Goal: Navigation & Orientation: Find specific page/section

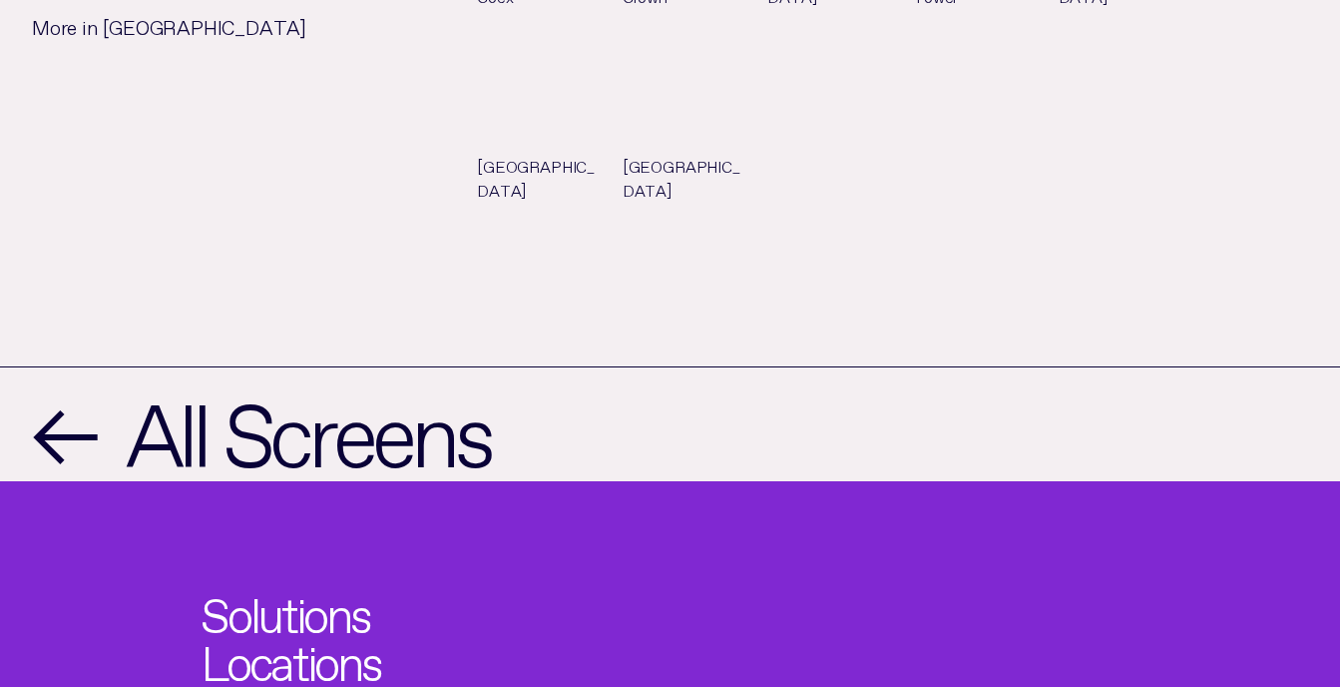
scroll to position [2076, 0]
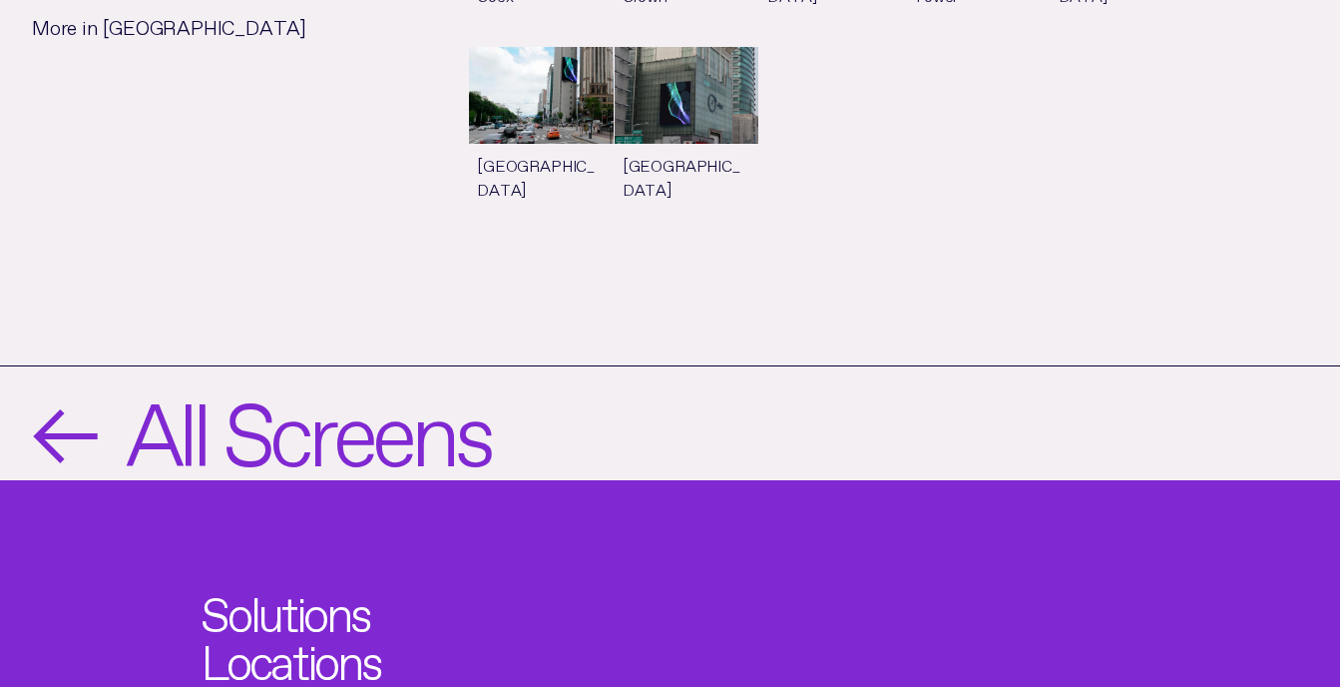
click at [447, 382] on span "All Screens" at bounding box center [308, 423] width 364 height 83
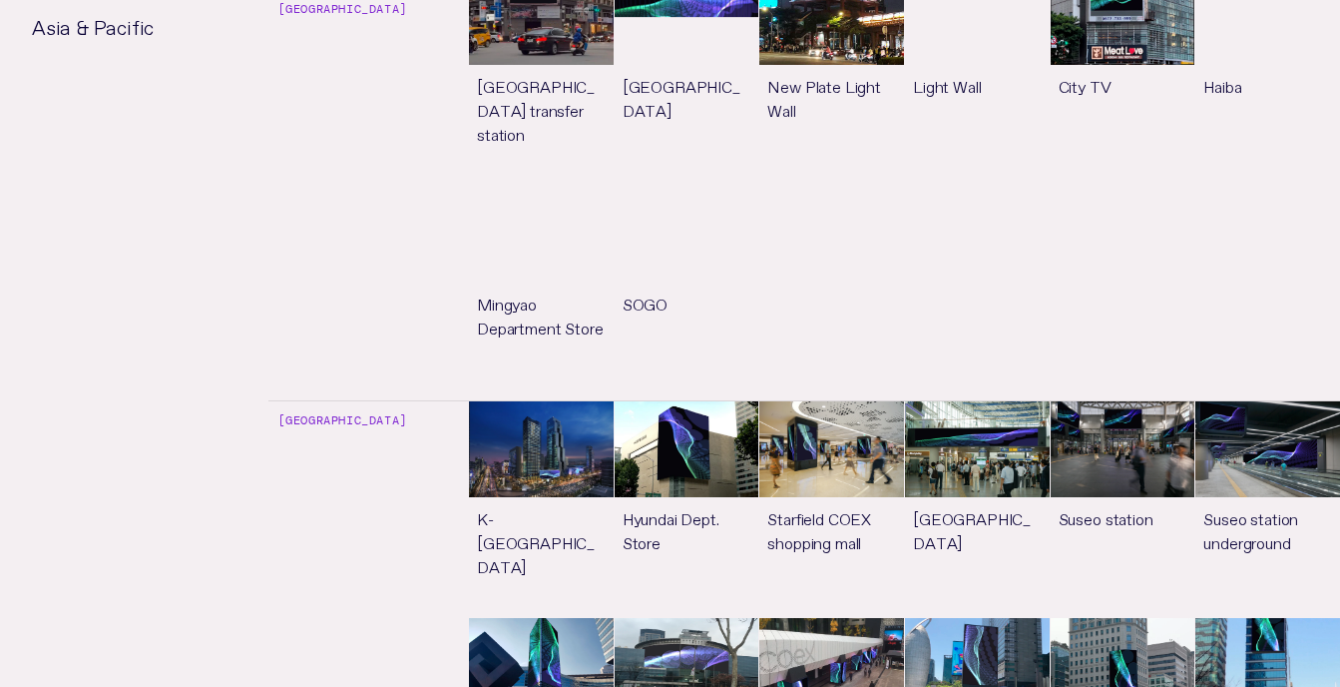
scroll to position [5310, 0]
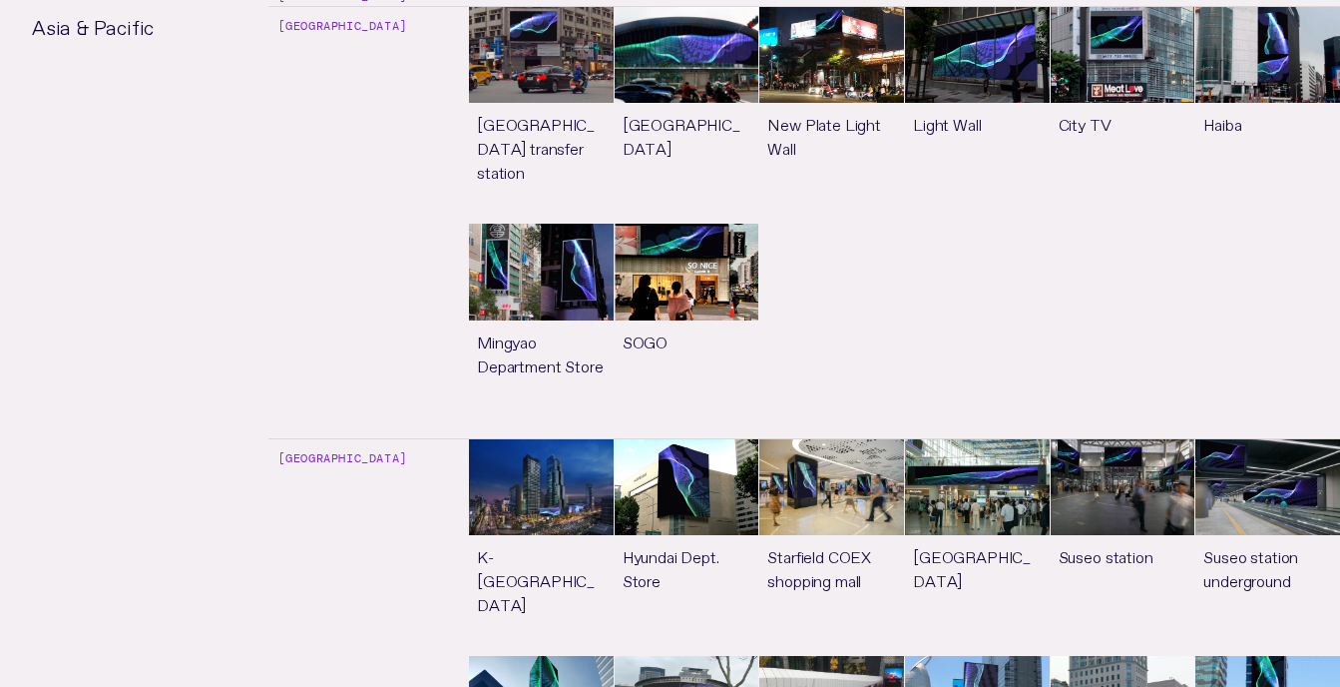
click at [560, 439] on link "See more" at bounding box center [541, 547] width 145 height 216
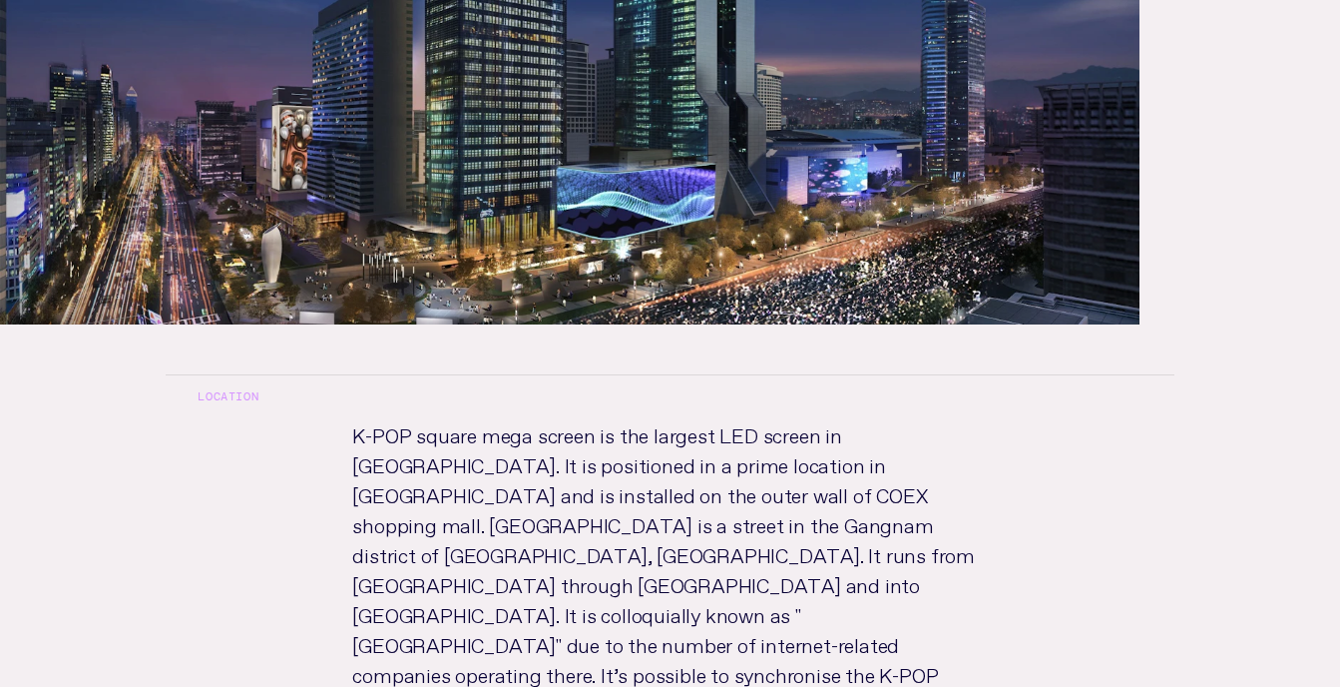
scroll to position [759, 0]
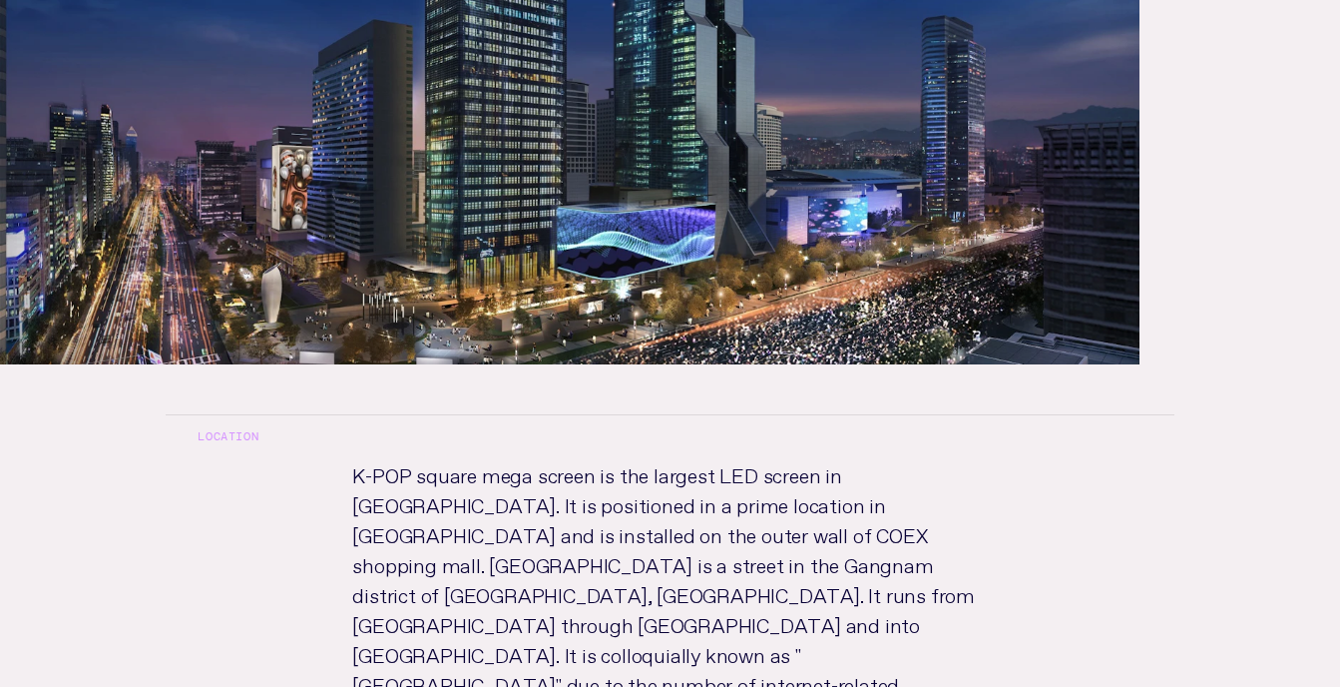
click at [294, 102] on img at bounding box center [570, 44] width 1140 height 641
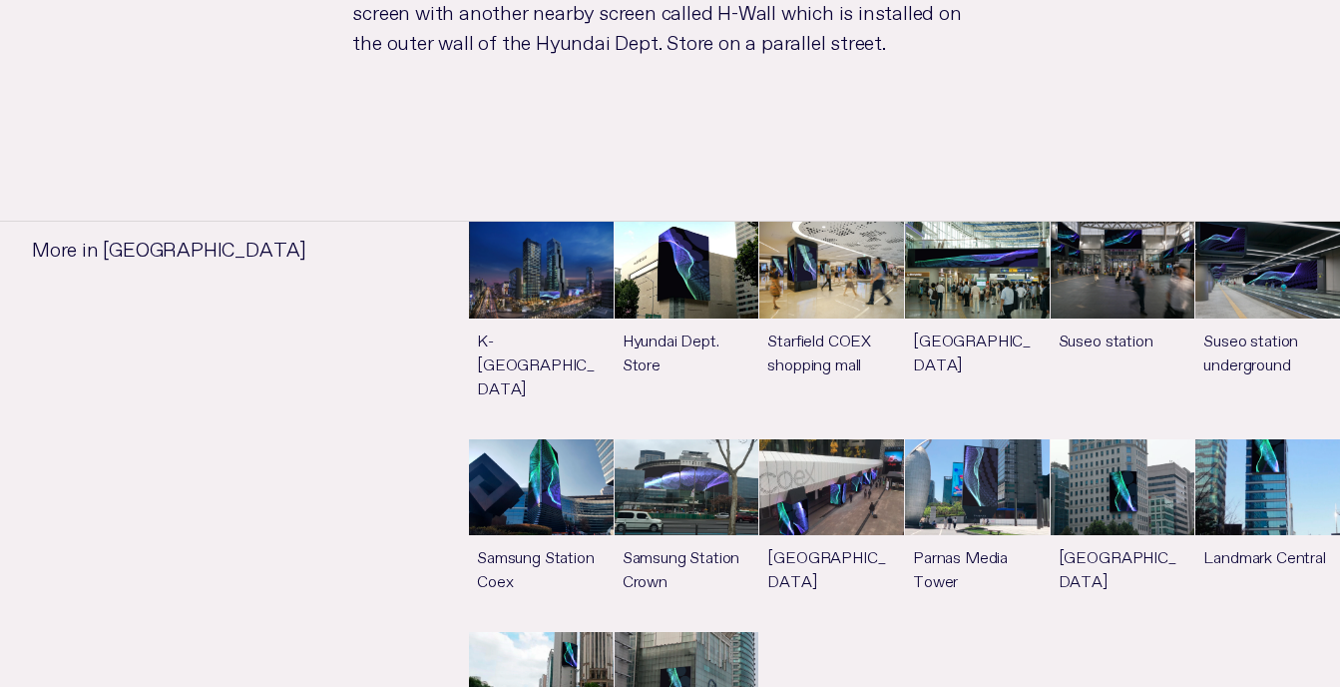
scroll to position [1487, 0]
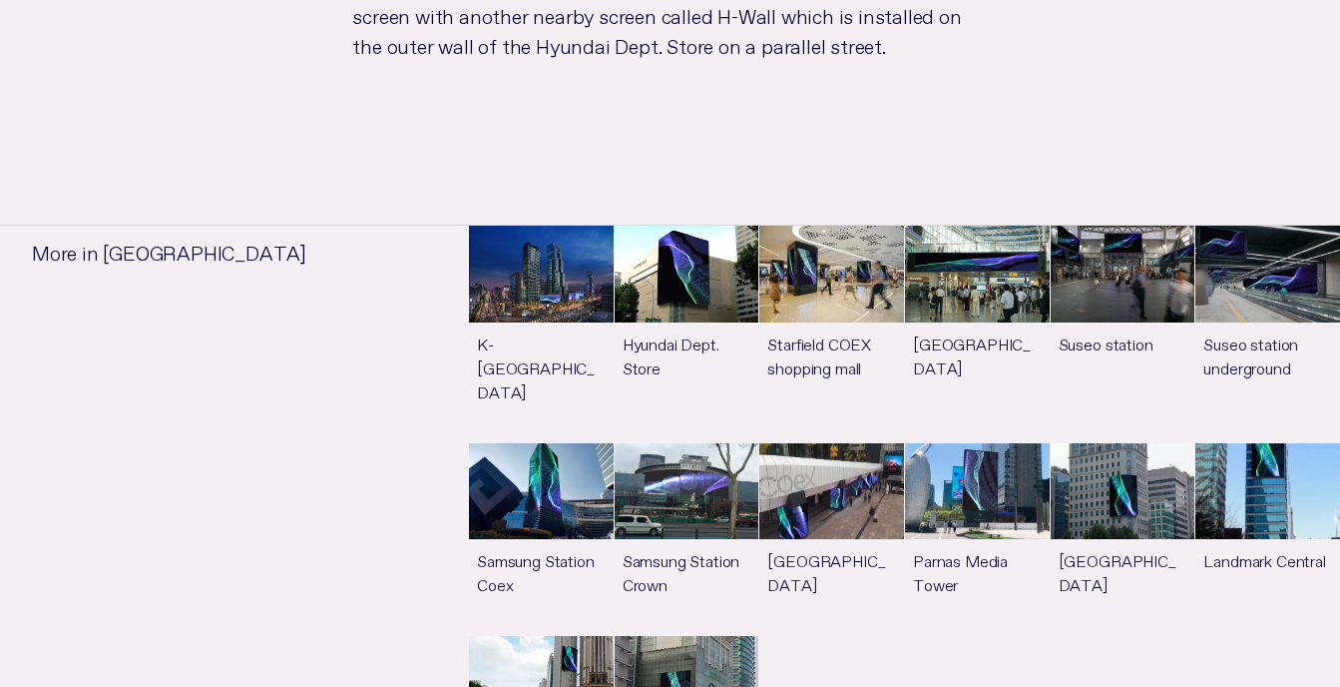
click at [830, 226] on link "See more" at bounding box center [832, 334] width 145 height 216
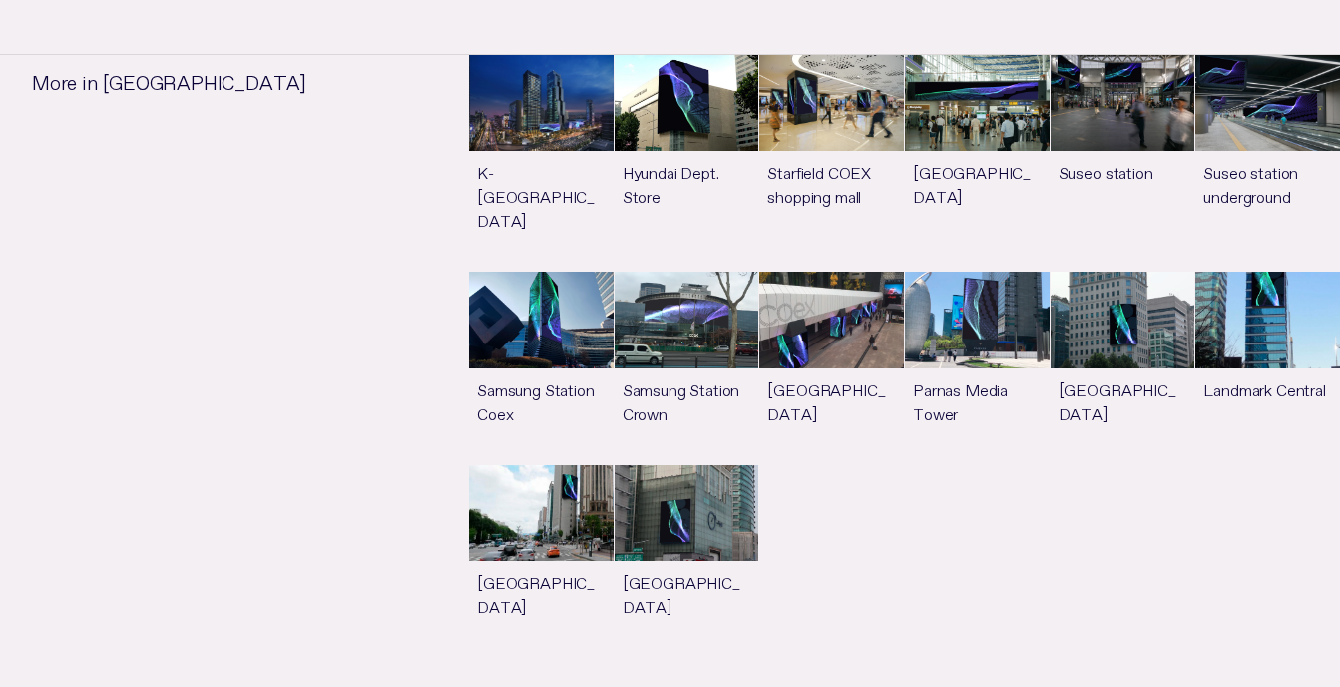
scroll to position [1655, 0]
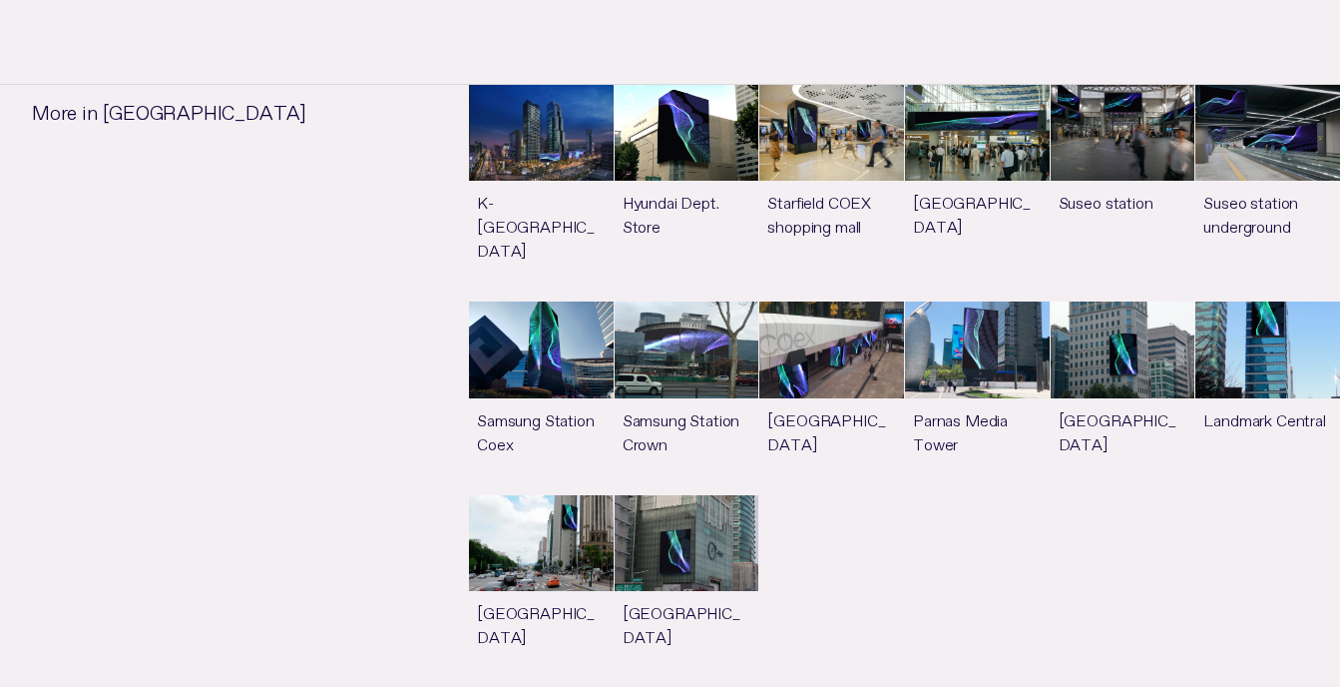
click at [522, 330] on link "See more" at bounding box center [541, 397] width 145 height 192
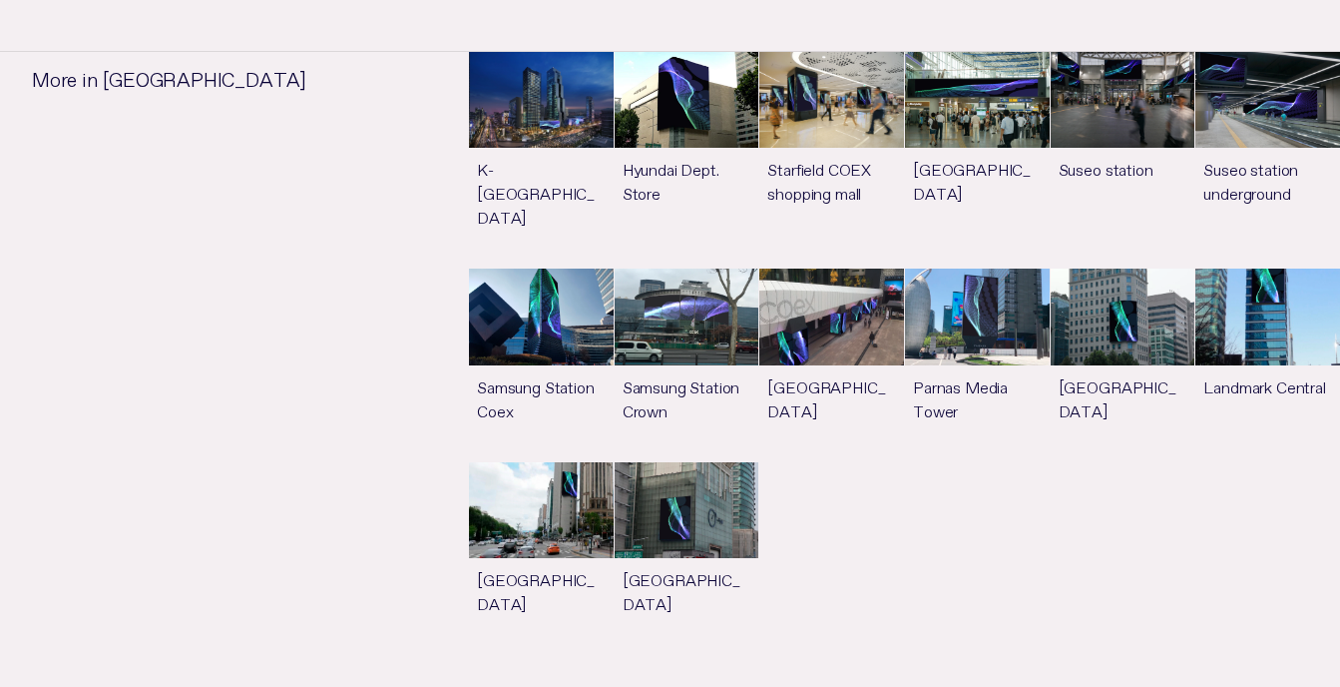
scroll to position [1451, 0]
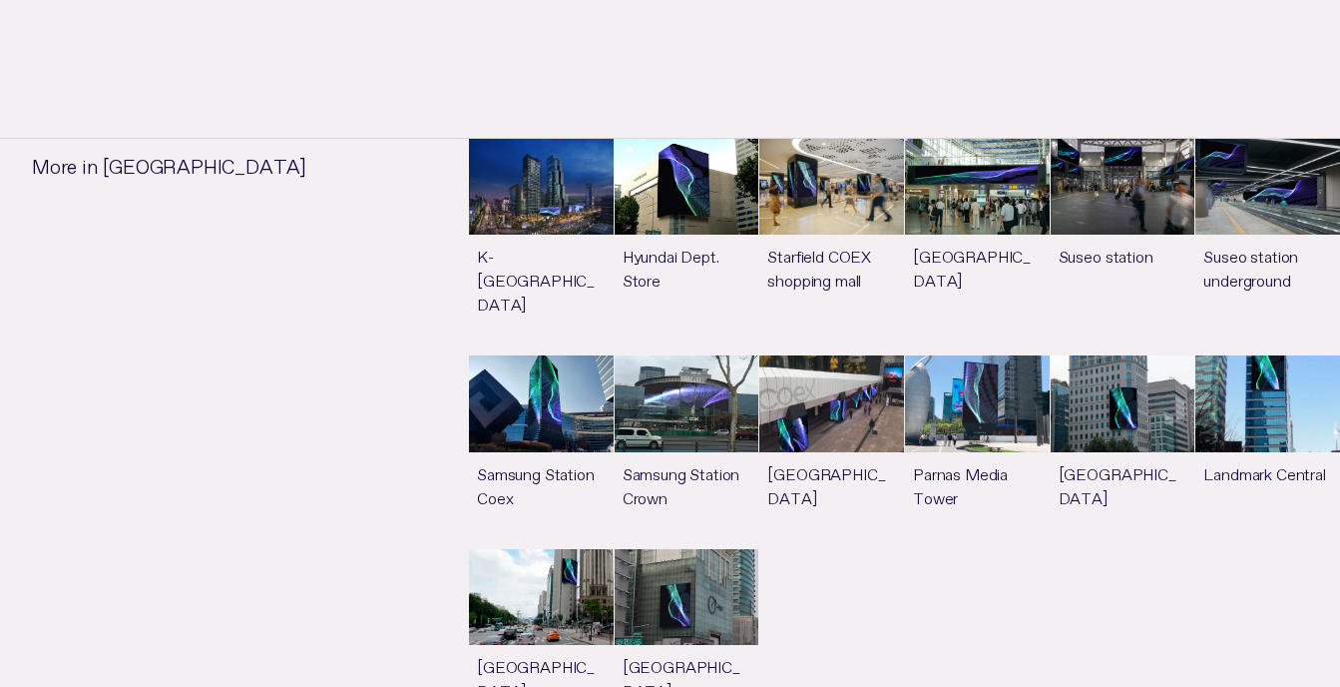
click at [1274, 190] on link "See more" at bounding box center [1268, 247] width 145 height 216
